Goal: Task Accomplishment & Management: Manage account settings

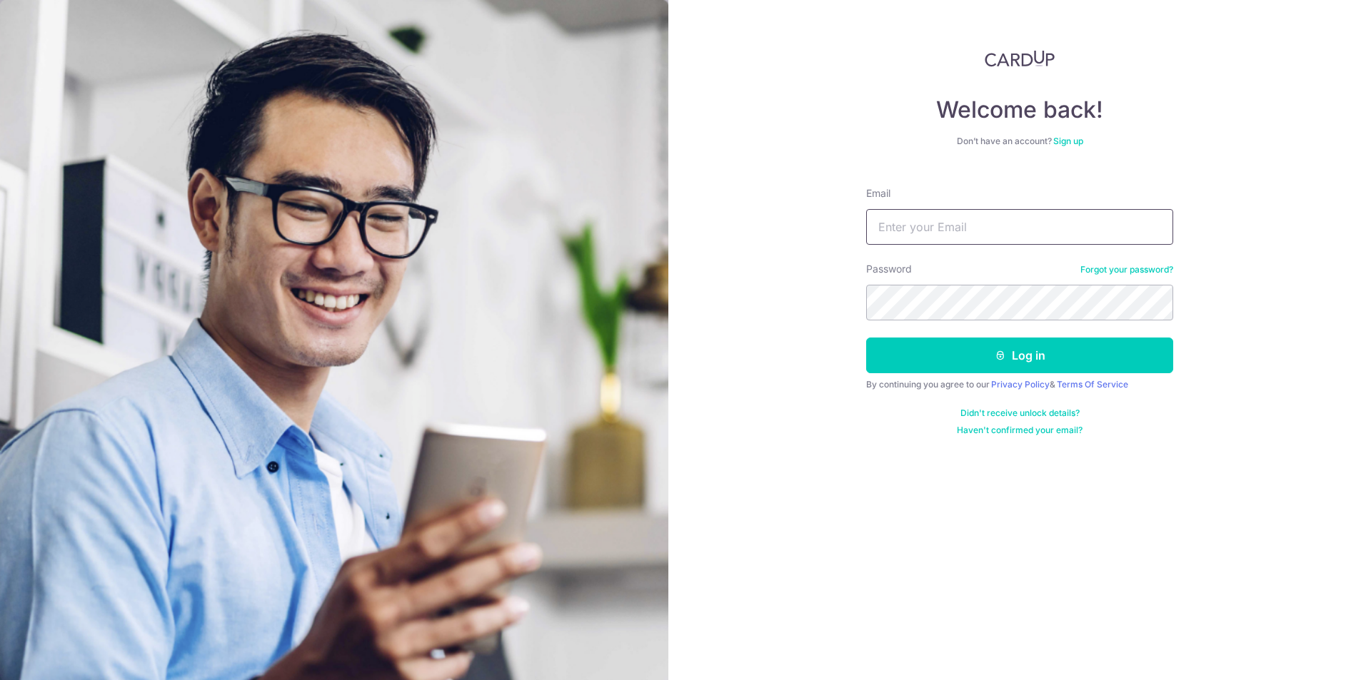
click at [964, 229] on input "Email" at bounding box center [1019, 227] width 307 height 36
type input "mearlsemera@gmail.com"
click at [940, 351] on button "Log in" at bounding box center [1019, 356] width 307 height 36
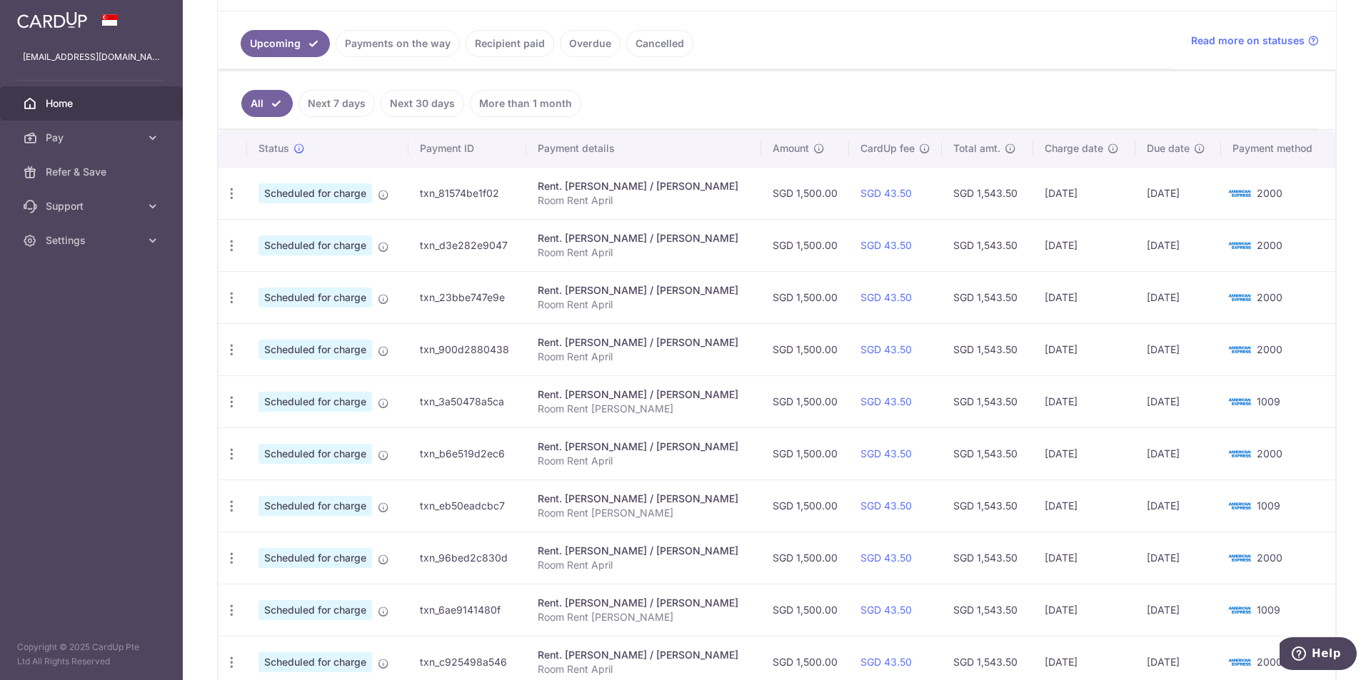
scroll to position [423, 0]
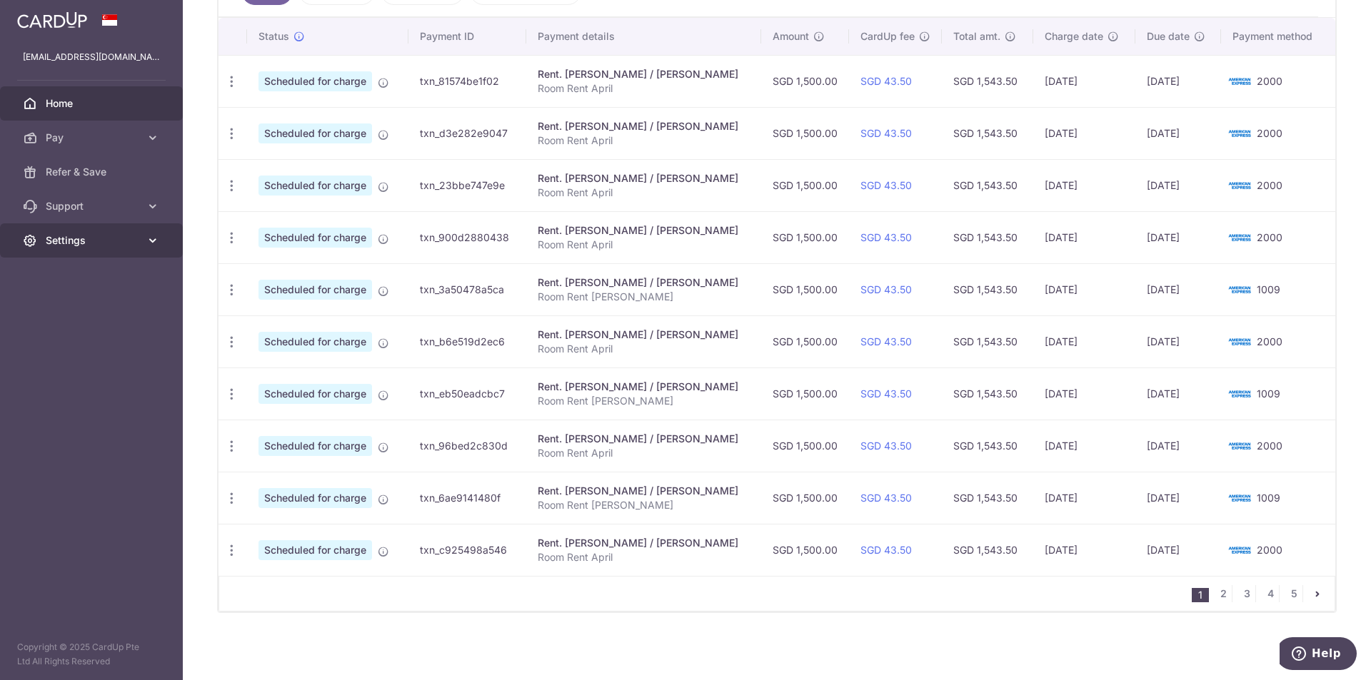
click at [69, 238] on span "Settings" at bounding box center [93, 240] width 94 height 14
click at [81, 308] on span "Logout" at bounding box center [93, 309] width 94 height 14
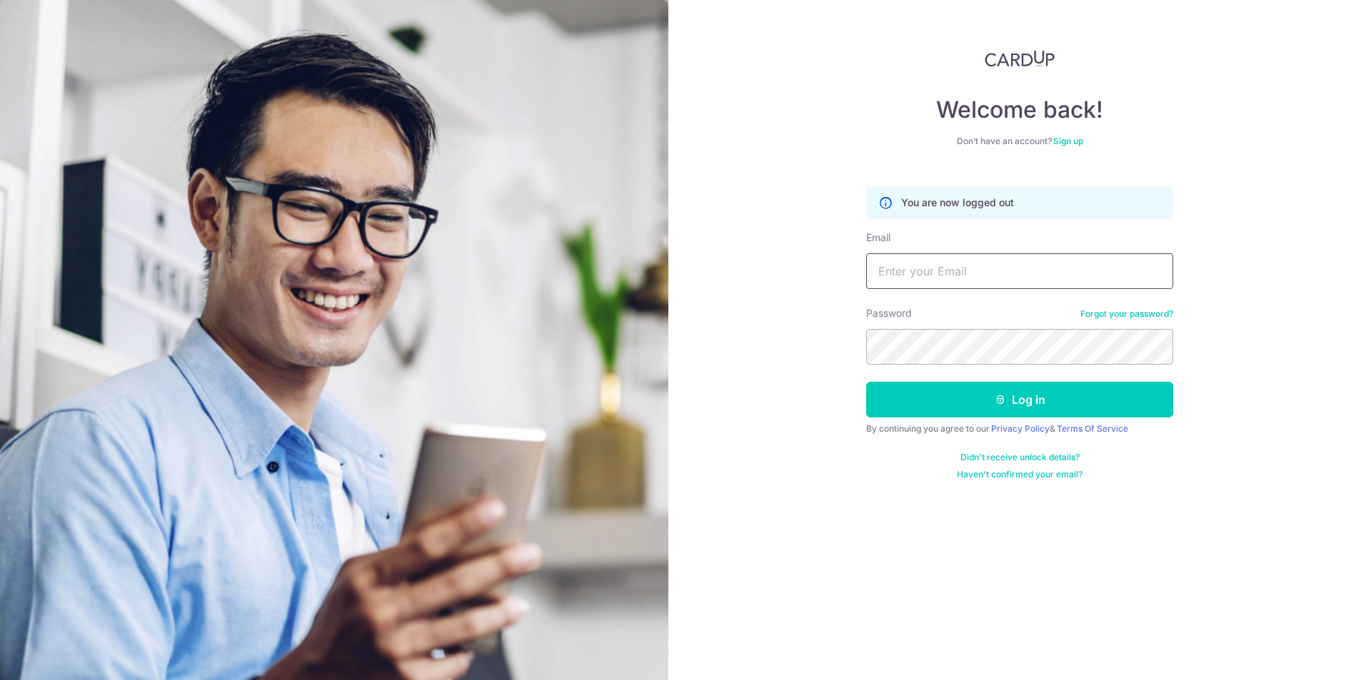
type input "[EMAIL_ADDRESS][DOMAIN_NAME]"
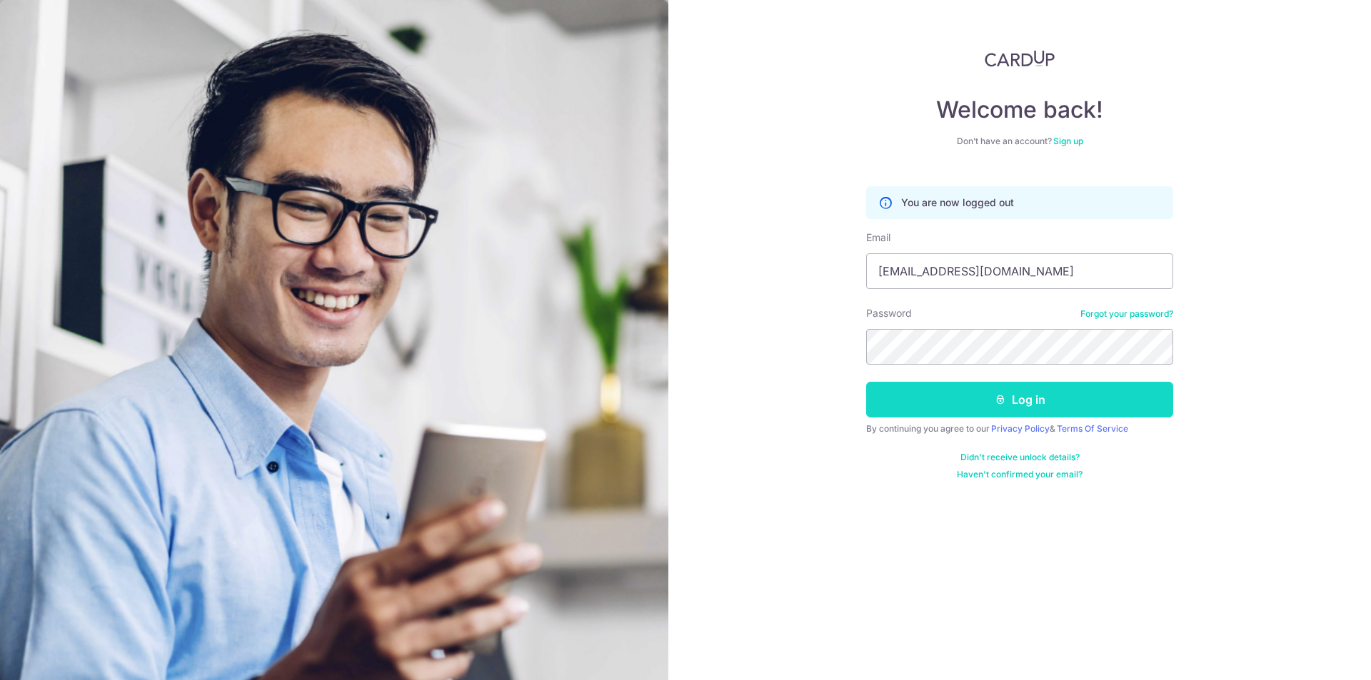
click at [922, 391] on button "Log in" at bounding box center [1019, 400] width 307 height 36
